Goal: Find specific page/section: Find specific page/section

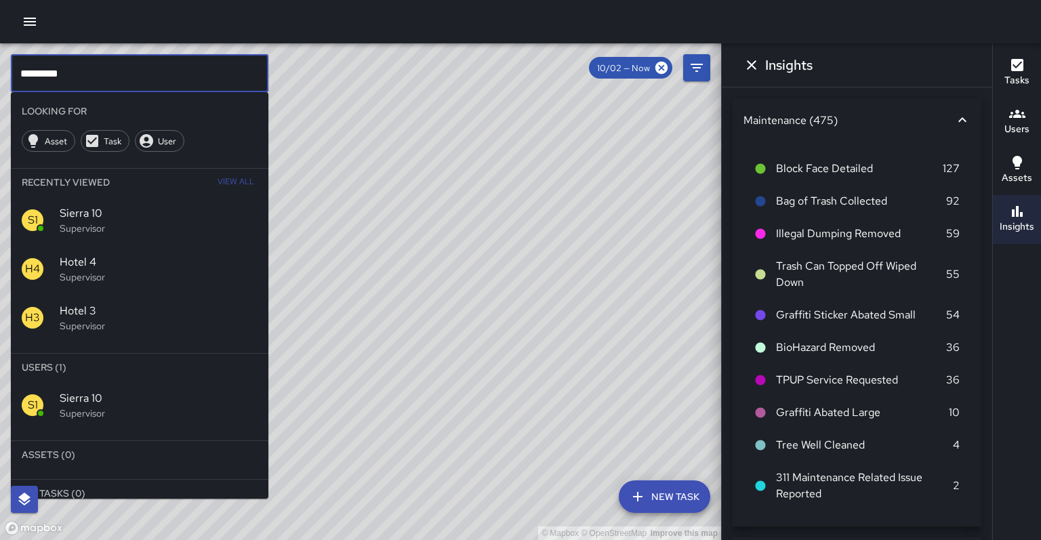
scroll to position [117, 0]
drag, startPoint x: 0, startPoint y: 0, endPoint x: 129, endPoint y: 378, distance: 399.2
click at [129, 407] on p "Supervisor" at bounding box center [159, 414] width 198 height 14
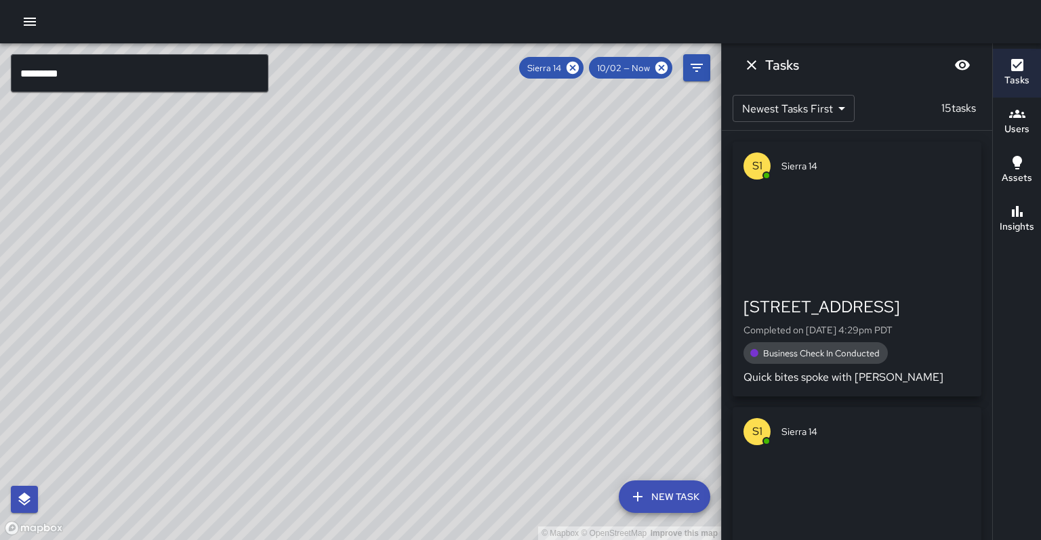
scroll to position [0, 0]
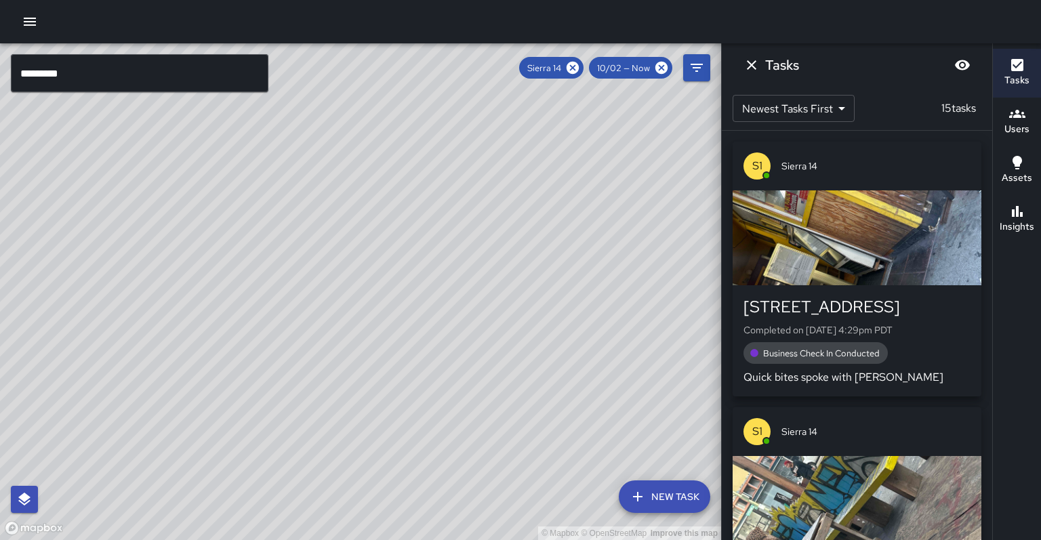
drag, startPoint x: 129, startPoint y: 378, endPoint x: 222, endPoint y: 365, distance: 93.8
click at [222, 365] on div "© Mapbox © OpenStreetMap Improve this map" at bounding box center [360, 291] width 721 height 497
drag, startPoint x: 222, startPoint y: 365, endPoint x: 584, endPoint y: 63, distance: 471.3
click at [580, 63] on icon at bounding box center [572, 67] width 15 height 15
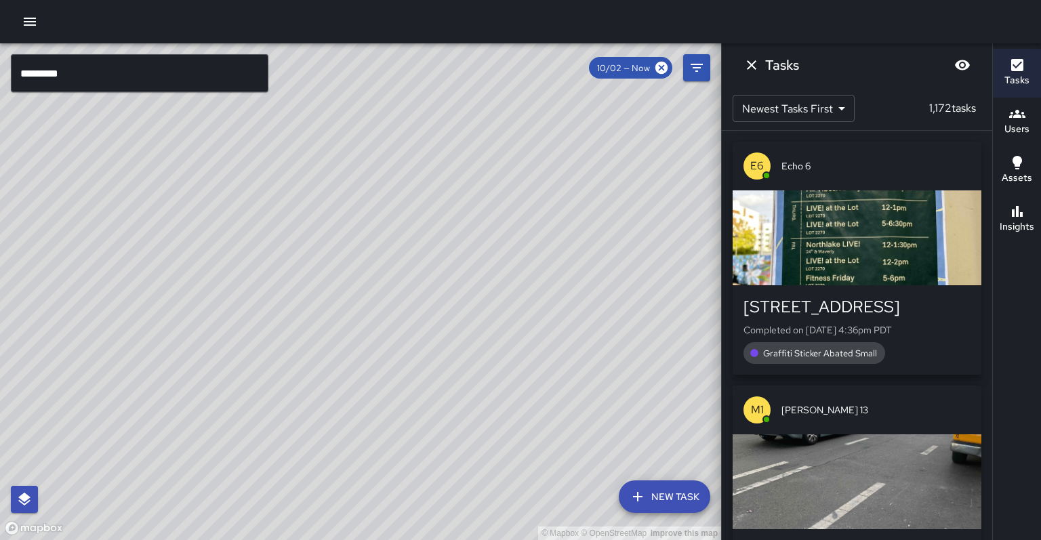
click at [178, 81] on input "*********" at bounding box center [140, 73] width 258 height 38
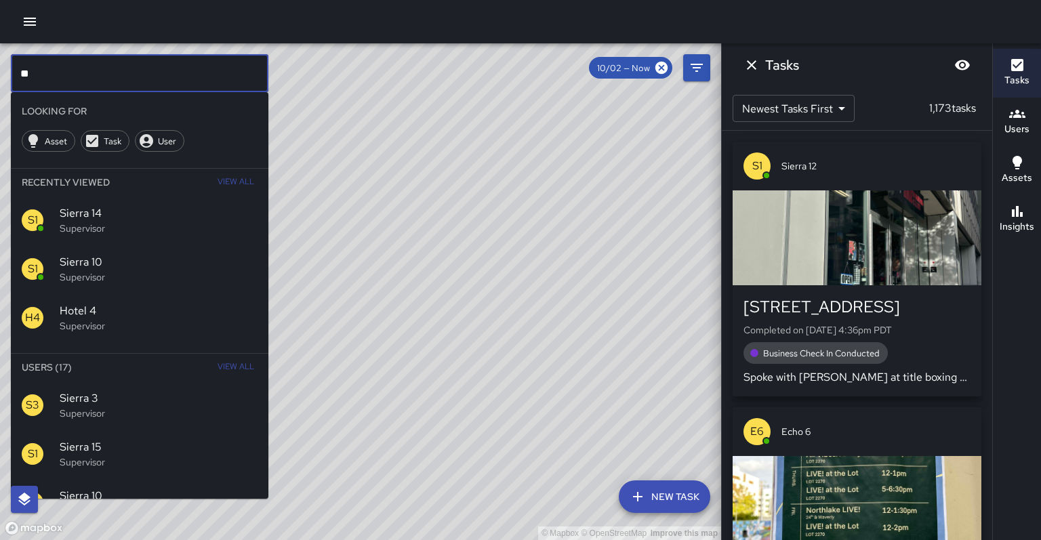
type input "*"
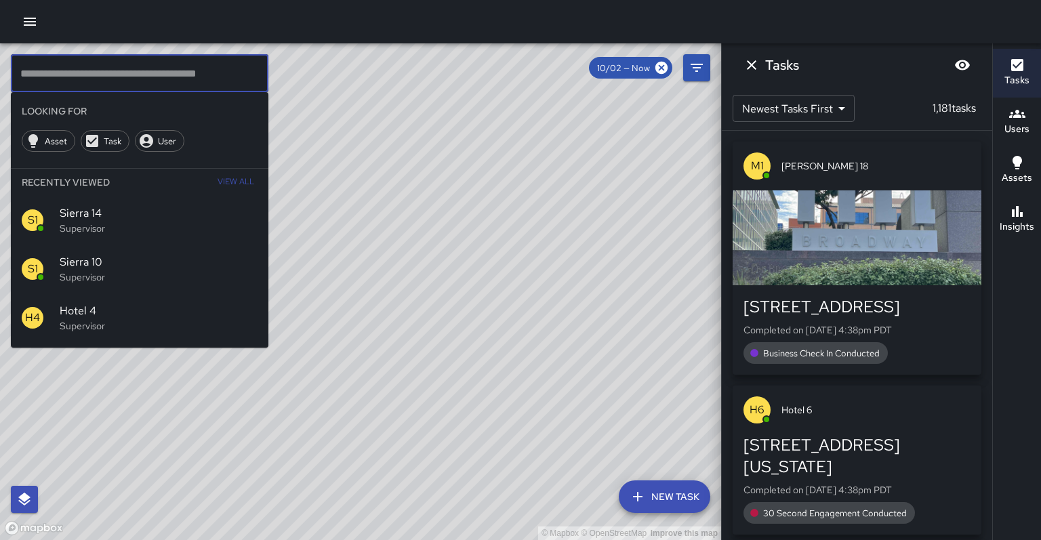
drag, startPoint x: 178, startPoint y: 81, endPoint x: 212, endPoint y: 64, distance: 37.6
click at [212, 64] on input "text" at bounding box center [140, 73] width 258 height 38
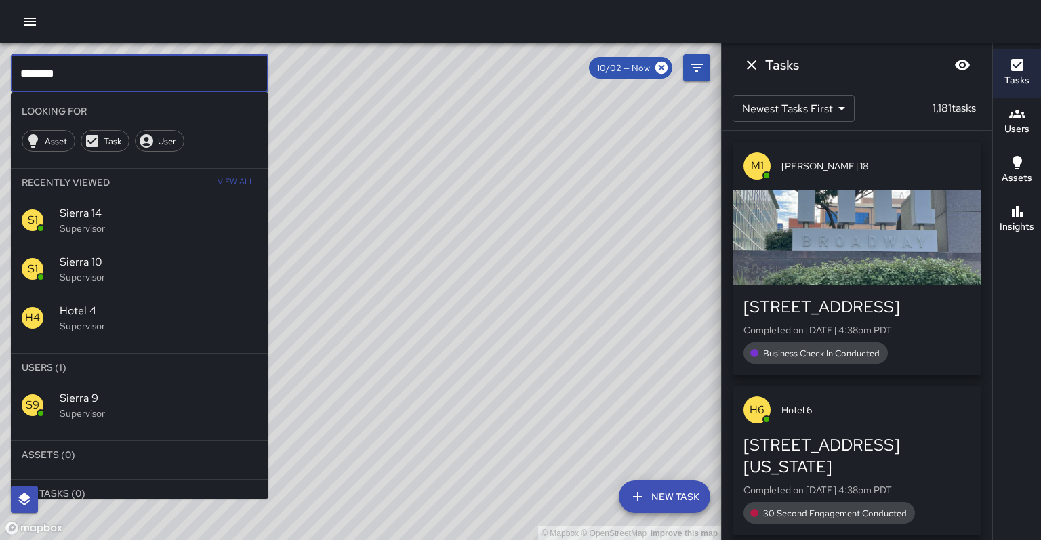
drag, startPoint x: 212, startPoint y: 64, endPoint x: 82, endPoint y: 372, distance: 333.9
click at [82, 407] on p "Supervisor" at bounding box center [159, 414] width 198 height 14
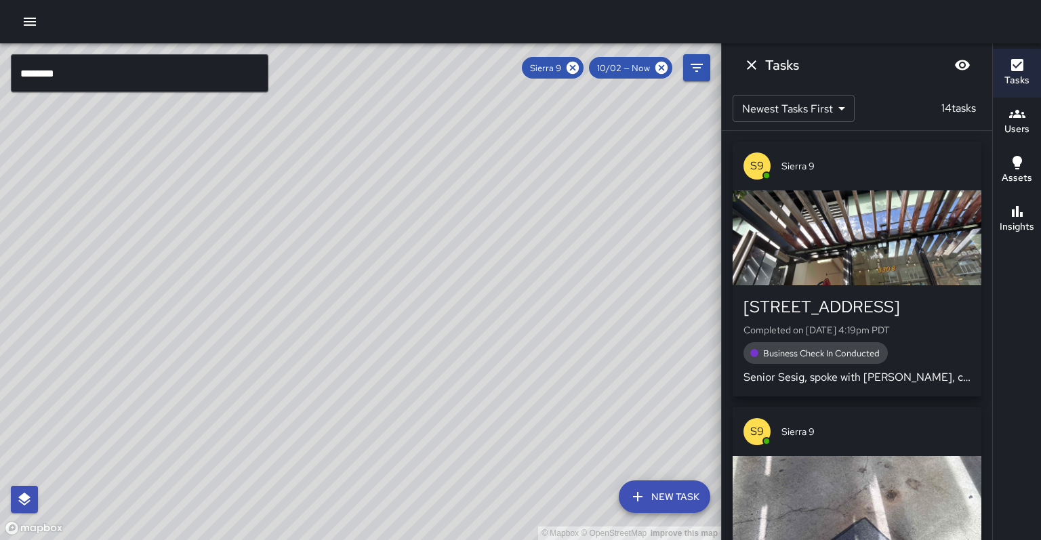
drag, startPoint x: 82, startPoint y: 372, endPoint x: 106, endPoint y: 417, distance: 51.2
click at [106, 417] on div "© Mapbox © OpenStreetMap Improve this map" at bounding box center [360, 291] width 721 height 497
drag, startPoint x: 106, startPoint y: 417, endPoint x: 1022, endPoint y: 220, distance: 937.6
click at [1022, 220] on button "Insights" at bounding box center [1017, 219] width 48 height 49
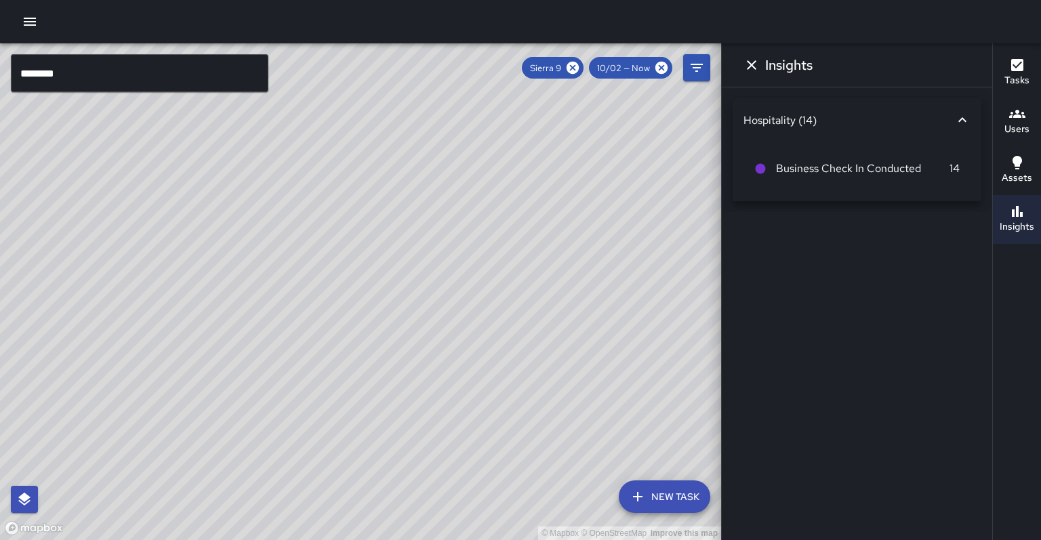
drag, startPoint x: 1022, startPoint y: 220, endPoint x: 1012, endPoint y: 204, distance: 19.0
click at [1012, 204] on icon "button" at bounding box center [1017, 211] width 16 height 16
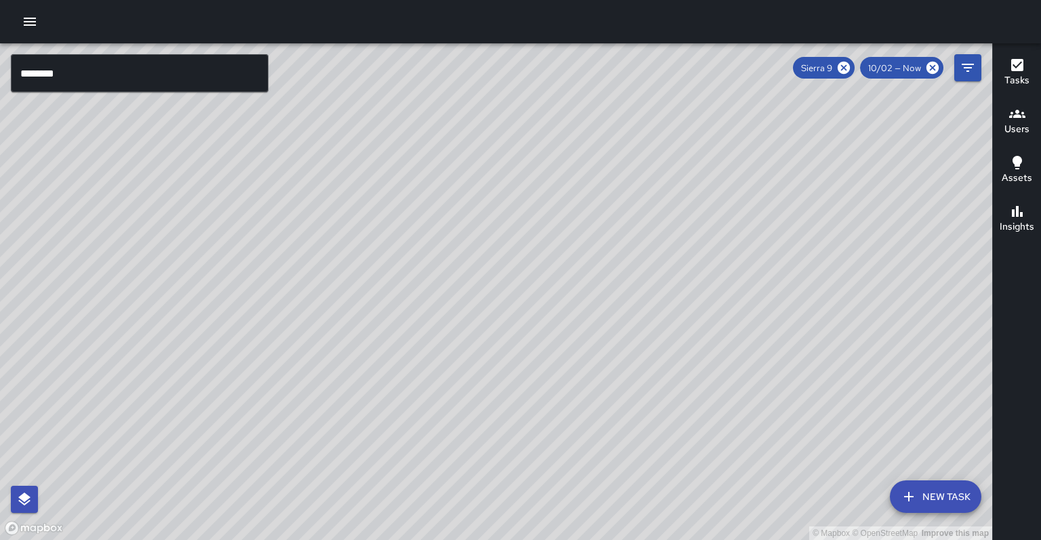
click at [850, 67] on icon at bounding box center [844, 68] width 12 height 12
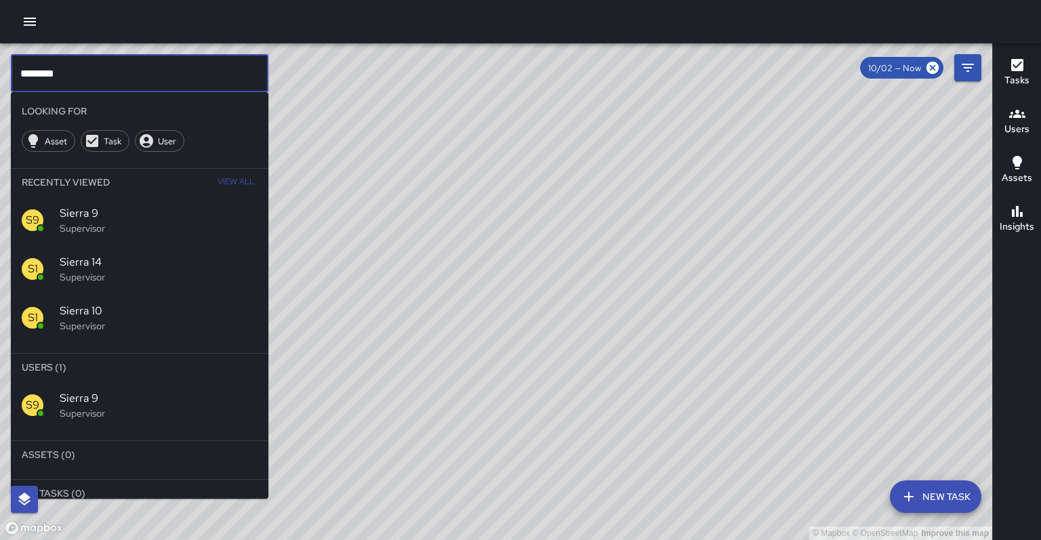
click at [115, 77] on input "********" at bounding box center [140, 73] width 258 height 38
type input "********"
drag, startPoint x: 1012, startPoint y: 204, endPoint x: 106, endPoint y: 366, distance: 920.1
click at [106, 391] on span "Sierra 8" at bounding box center [159, 399] width 198 height 16
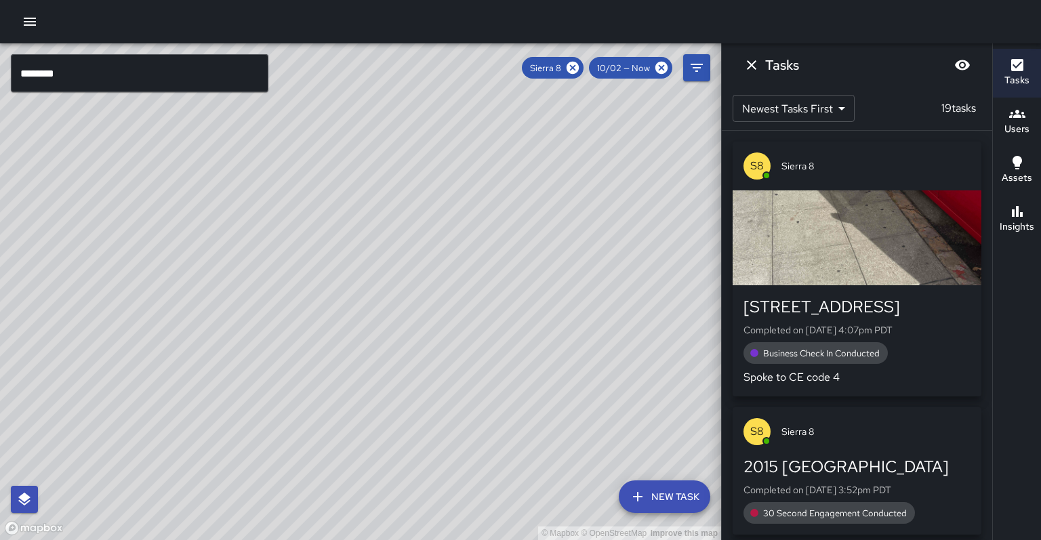
drag, startPoint x: 106, startPoint y: 366, endPoint x: 124, endPoint y: 459, distance: 94.7
click at [124, 459] on div "© Mapbox © OpenStreetMap Improve this map" at bounding box center [360, 291] width 721 height 497
drag, startPoint x: 124, startPoint y: 459, endPoint x: 1026, endPoint y: 198, distance: 938.7
click at [1026, 203] on div "Insights" at bounding box center [1017, 218] width 35 height 31
